Goal: Task Accomplishment & Management: Complete application form

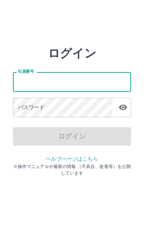
type input "*******"
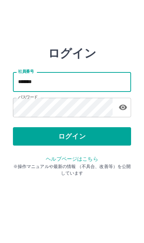
click at [82, 140] on button "ログイン" at bounding box center [72, 136] width 118 height 18
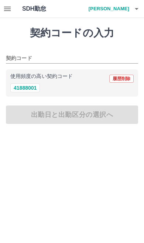
click at [9, 13] on button "button" at bounding box center [7, 9] width 15 height 18
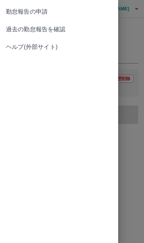
click at [48, 14] on span "勤怠報告の申請" at bounding box center [59, 11] width 106 height 9
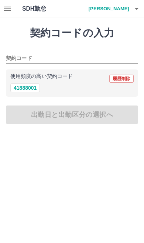
click at [29, 92] on button "41888001" at bounding box center [24, 88] width 29 height 9
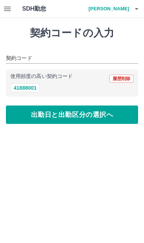
type input "********"
click at [69, 117] on button "出勤日と出勤区分の選択へ" at bounding box center [72, 115] width 132 height 18
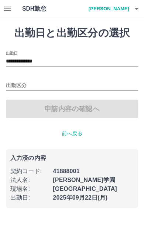
click at [22, 84] on input "出勤区分" at bounding box center [72, 85] width 132 height 9
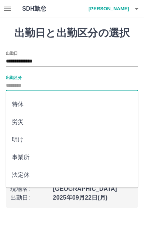
scroll to position [210, 0]
click at [30, 178] on li "法定休" at bounding box center [72, 176] width 132 height 18
type input "***"
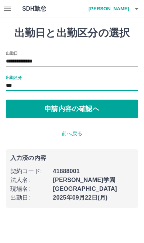
click at [76, 107] on button "申請内容の確認へ" at bounding box center [72, 109] width 132 height 18
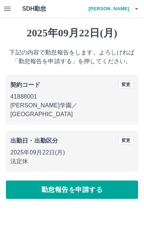
click at [86, 182] on button "勤怠報告を申請する" at bounding box center [72, 190] width 132 height 18
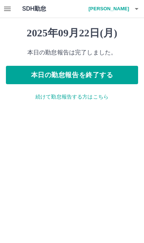
click at [7, 10] on icon "button" at bounding box center [7, 9] width 7 height 4
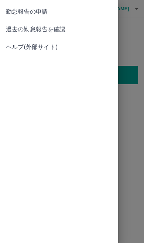
click at [54, 31] on span "過去の勤怠報告を確認" at bounding box center [59, 29] width 106 height 9
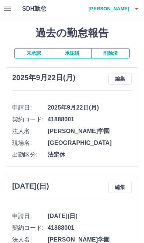
click at [76, 55] on button "承認済" at bounding box center [72, 53] width 38 height 10
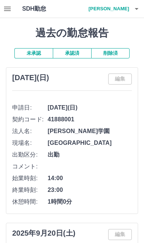
click at [34, 53] on button "未承認" at bounding box center [33, 53] width 38 height 10
